Goal: Ask a question: Seek information or help from site administrators or community

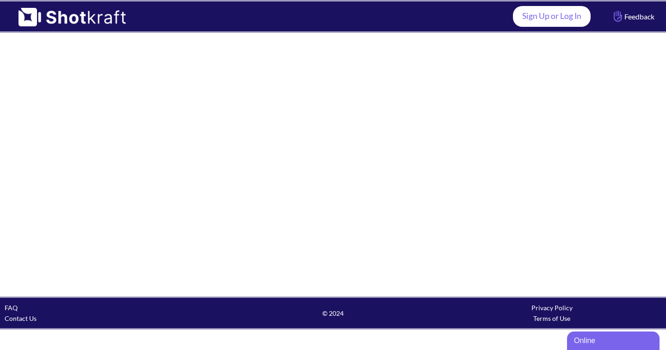
click at [517, 19] on link "Sign Up or Log In" at bounding box center [552, 16] width 78 height 21
click at [421, 167] on div at bounding box center [333, 165] width 666 height 264
click at [575, 340] on div "Online" at bounding box center [613, 340] width 79 height 11
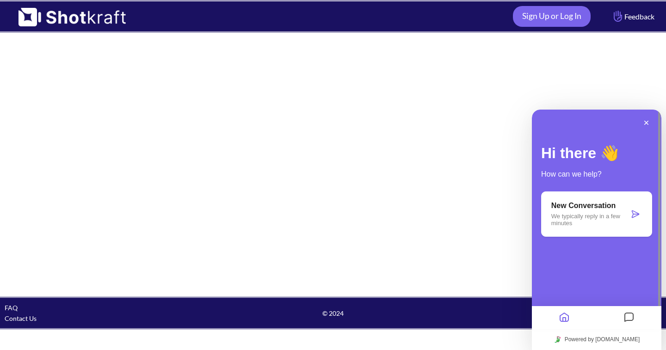
click at [605, 154] on span "Hi there 👋" at bounding box center [580, 153] width 78 height 17
click at [593, 169] on p "How can we help?" at bounding box center [596, 174] width 111 height 12
click at [633, 320] on icon "Messages" at bounding box center [628, 318] width 11 height 18
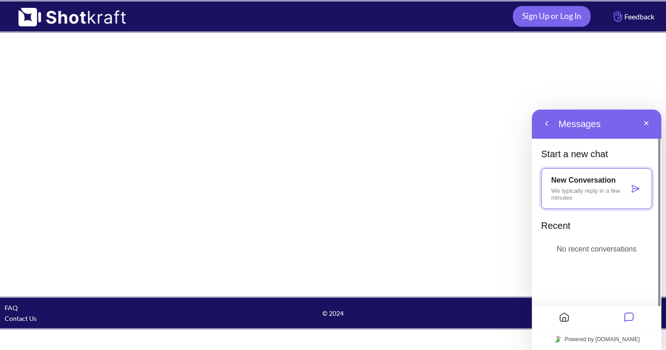
click at [567, 254] on p "No recent conversations" at bounding box center [597, 249] width 80 height 12
click at [574, 245] on p "No recent conversations" at bounding box center [597, 249] width 80 height 12
click at [564, 323] on icon "Home" at bounding box center [564, 318] width 11 height 18
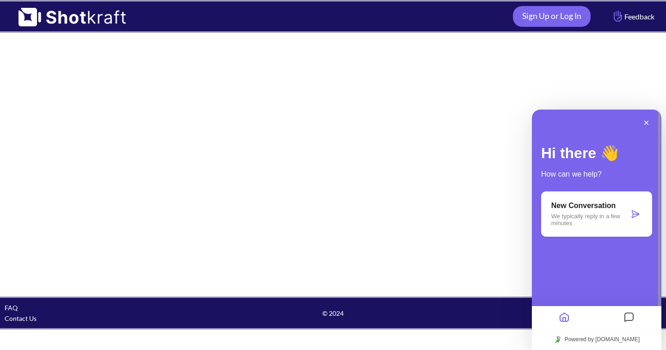
click at [560, 209] on p "New Conversation" at bounding box center [590, 206] width 78 height 8
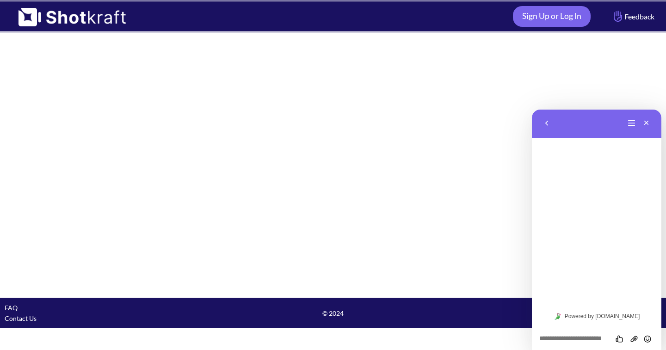
click at [584, 346] on div "Rate this chat Upload File Insert emoji" at bounding box center [596, 338] width 129 height 23
click at [583, 336] on textarea at bounding box center [596, 338] width 115 height 7
type textarea "**********"
click at [648, 339] on icon "Send" at bounding box center [647, 339] width 8 height 8
click at [369, 158] on div at bounding box center [333, 165] width 666 height 264
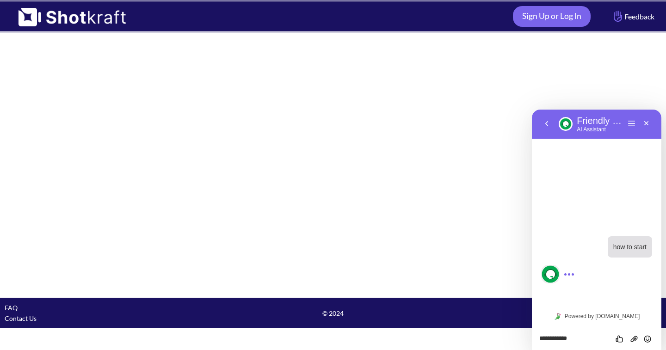
drag, startPoint x: 299, startPoint y: 177, endPoint x: 415, endPoint y: 163, distance: 116.9
click at [302, 177] on div at bounding box center [333, 165] width 666 height 264
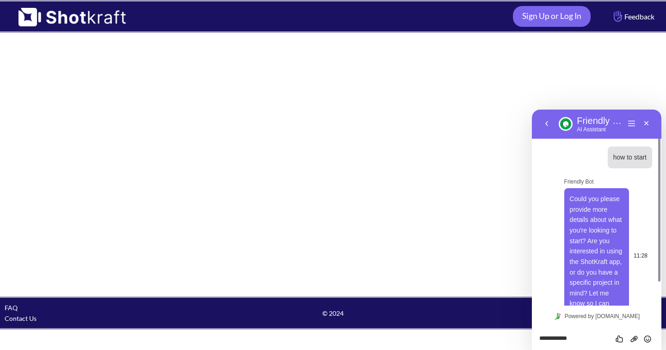
scroll to position [27, 0]
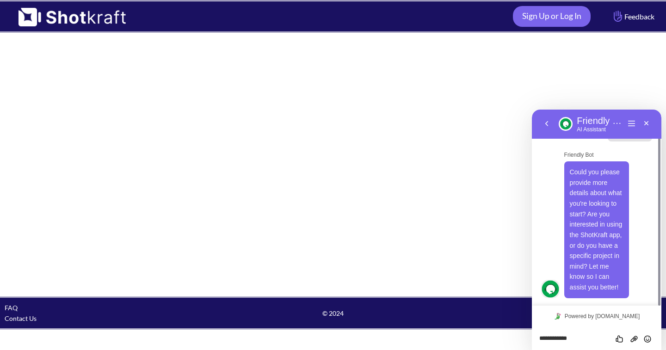
click at [583, 337] on textarea "**********" at bounding box center [596, 338] width 115 height 7
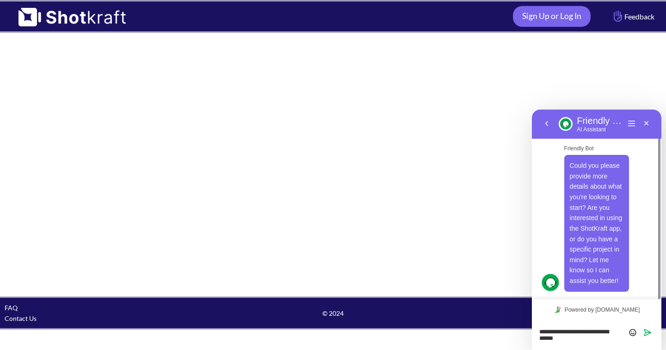
type textarea "**********"
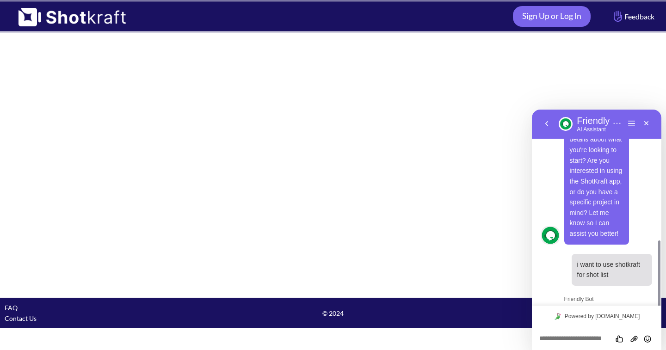
scroll to position [132, 0]
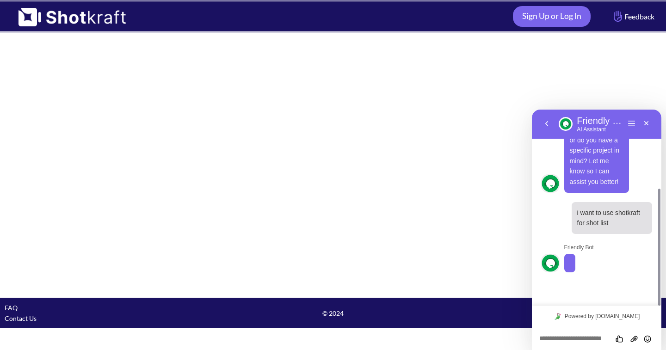
click at [585, 340] on textarea at bounding box center [596, 338] width 115 height 7
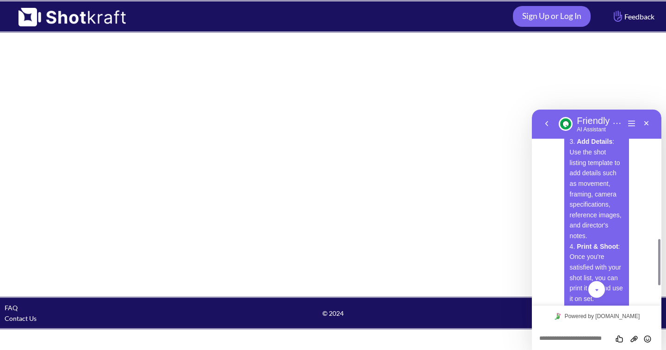
scroll to position [633, 0]
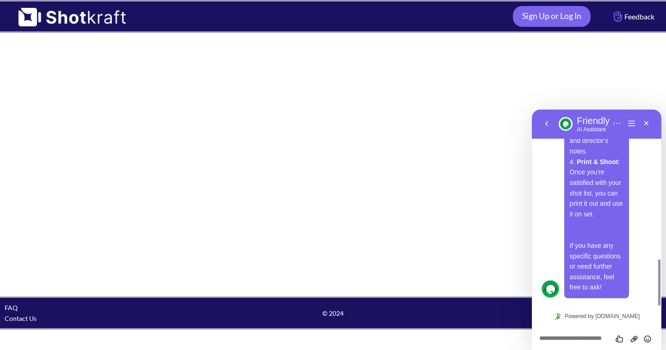
click at [376, 202] on div at bounding box center [333, 165] width 666 height 264
click at [8, 310] on link "FAQ" at bounding box center [11, 308] width 13 height 8
click at [193, 107] on div at bounding box center [333, 165] width 666 height 264
click at [314, 168] on div at bounding box center [333, 165] width 666 height 264
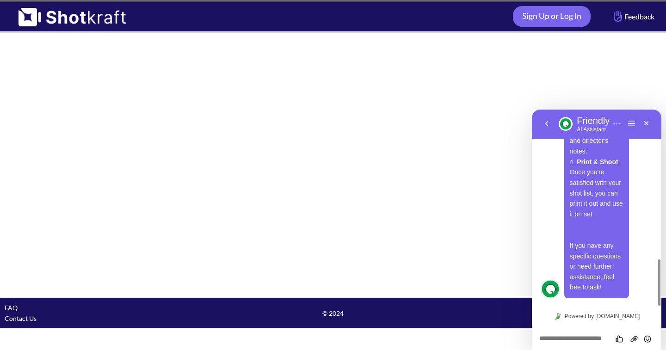
click at [77, 21] on img at bounding box center [67, 13] width 135 height 25
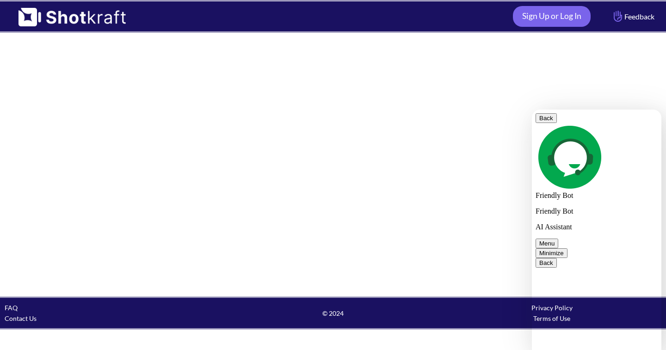
type textarea "**********"
drag, startPoint x: 660, startPoint y: 271, endPoint x: 659, endPoint y: 240, distance: 31.9
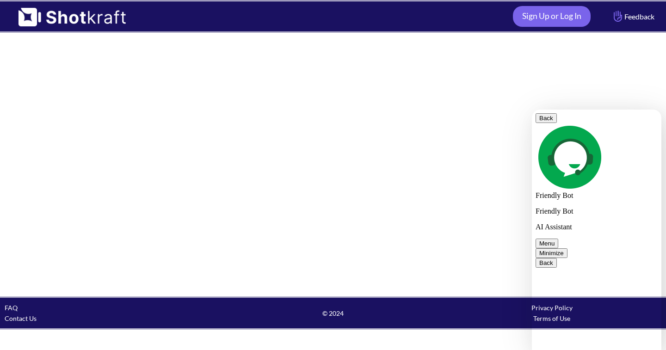
scroll to position [830, 0]
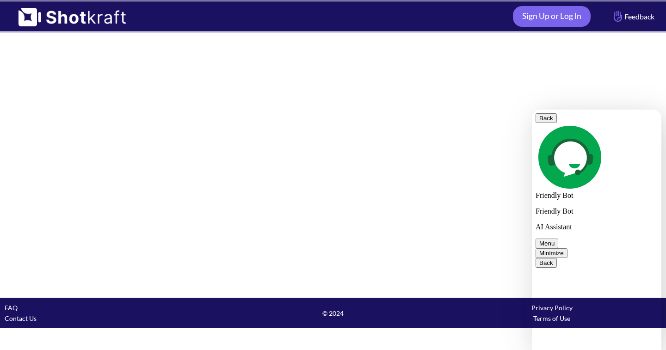
click at [484, 178] on div at bounding box center [333, 165] width 666 height 264
click at [567, 248] on button "Minimize" at bounding box center [551, 253] width 32 height 10
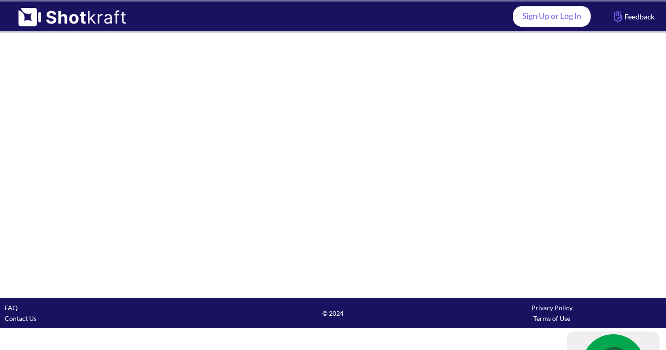
click at [538, 19] on link "Sign Up or Log In" at bounding box center [552, 16] width 78 height 21
click at [537, 19] on link "Sign Up or Log In" at bounding box center [552, 16] width 78 height 21
click at [563, 19] on link "Sign Up or Log In" at bounding box center [552, 16] width 78 height 21
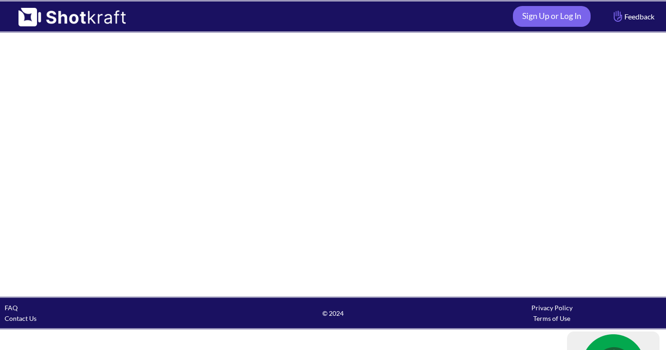
click at [407, 222] on div at bounding box center [333, 165] width 666 height 264
click at [13, 317] on link "Contact Us" at bounding box center [21, 318] width 32 height 8
click at [326, 310] on span "© 2024" at bounding box center [332, 313] width 219 height 11
click at [335, 316] on span "© 2024" at bounding box center [332, 313] width 219 height 11
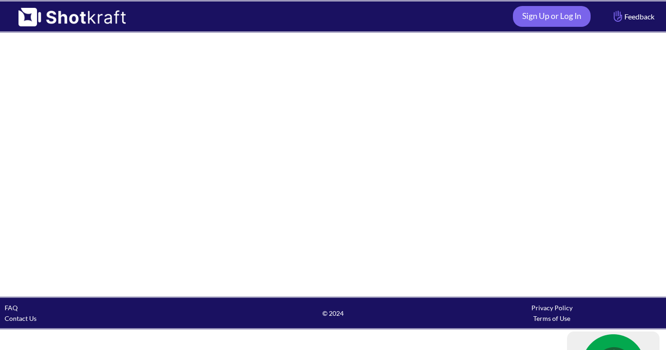
click at [335, 238] on div at bounding box center [333, 165] width 666 height 264
click at [85, 15] on img at bounding box center [67, 13] width 135 height 25
